Goal: Task Accomplishment & Management: Manage account settings

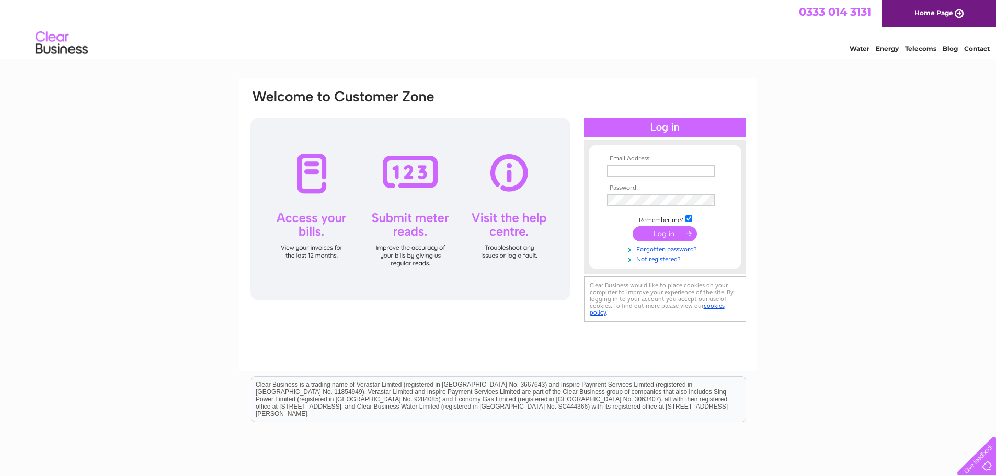
type input "[EMAIL_ADDRESS][DOMAIN_NAME]"
click at [657, 234] on input "submit" at bounding box center [665, 233] width 64 height 15
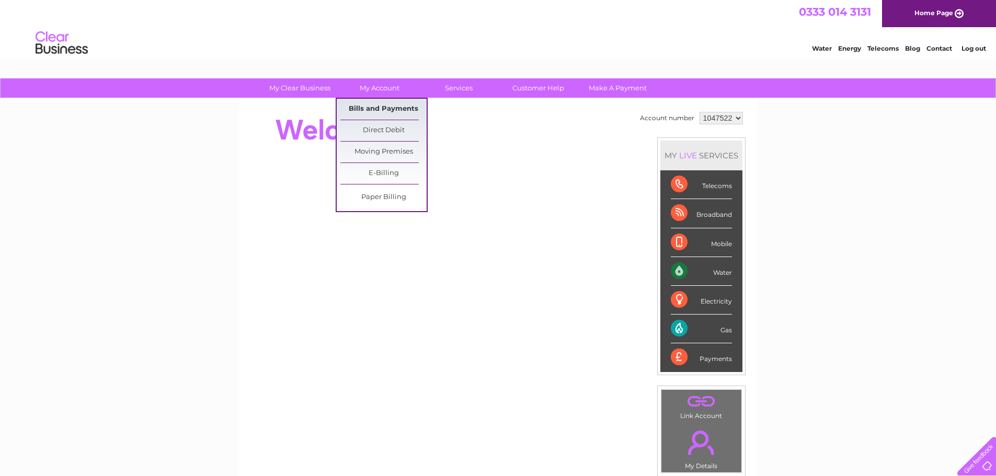
click at [382, 102] on link "Bills and Payments" at bounding box center [383, 109] width 86 height 21
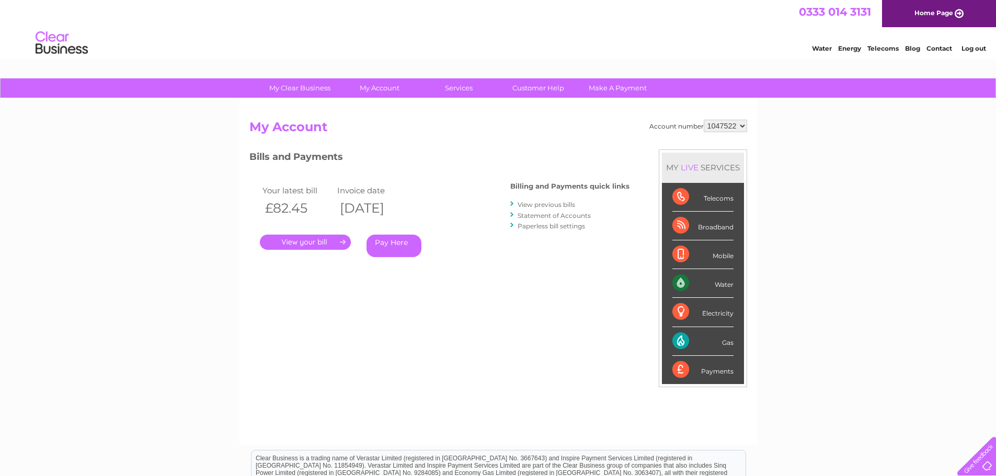
click at [305, 249] on link "." at bounding box center [305, 242] width 91 height 15
click at [305, 243] on link "." at bounding box center [305, 242] width 91 height 15
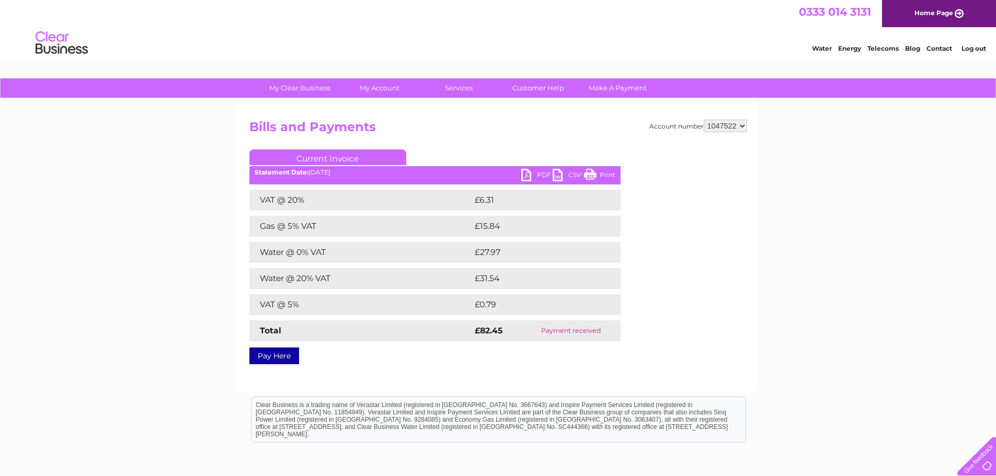
click at [530, 177] on link "PDF" at bounding box center [536, 176] width 31 height 15
